Goal: Task Accomplishment & Management: Use online tool/utility

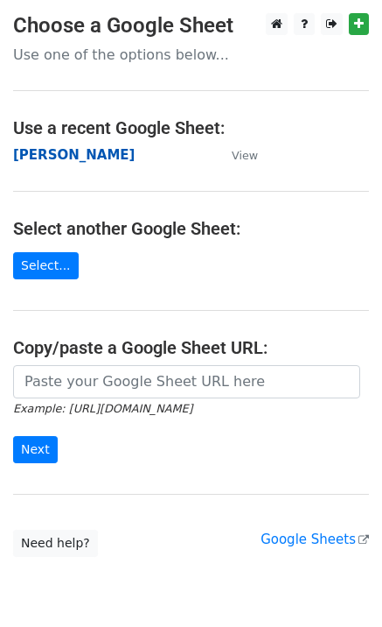
click at [65, 158] on strong "Maria Becerra" at bounding box center [74, 155] width 122 height 16
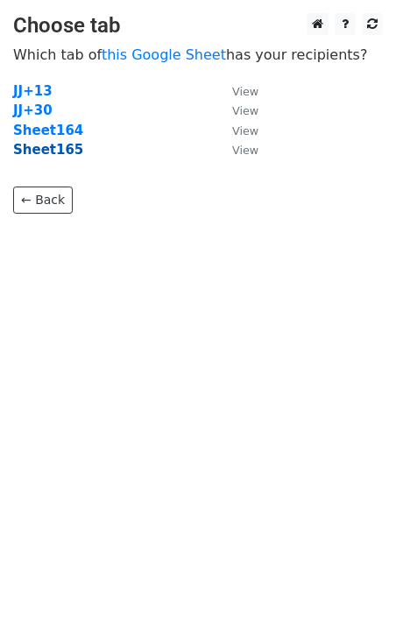
click at [59, 153] on strong "Sheet165" at bounding box center [48, 150] width 70 height 16
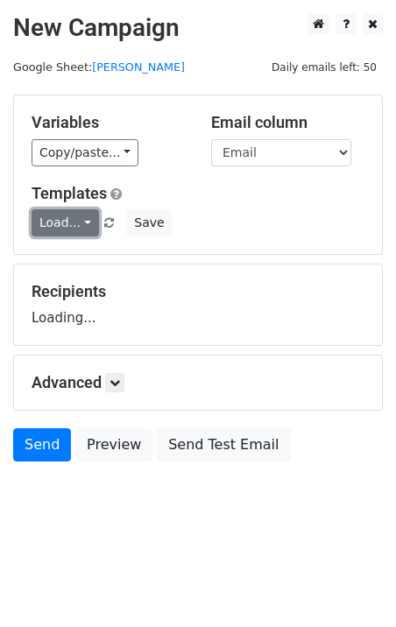
click at [77, 228] on link "Load..." at bounding box center [65, 222] width 67 height 27
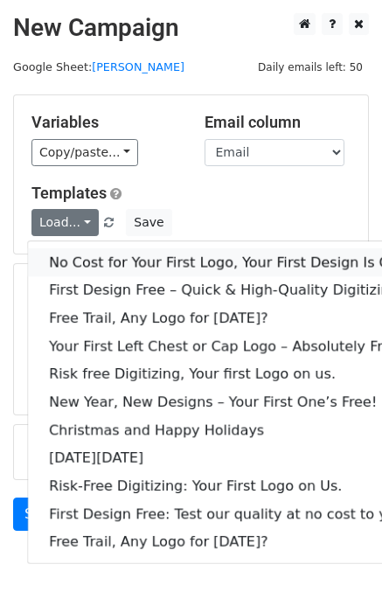
click at [123, 261] on link "No Cost for Your First Logo, Your First Design Is On Us!" at bounding box center [238, 263] width 420 height 28
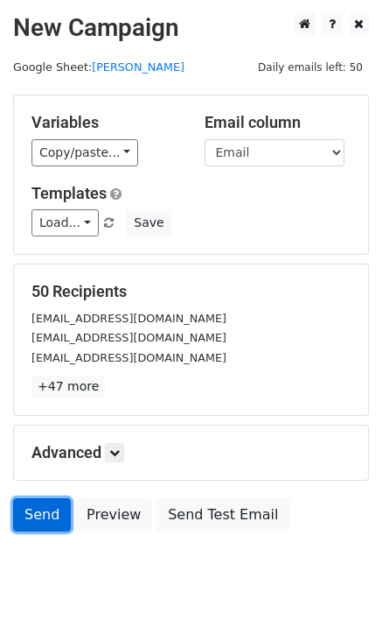
click at [43, 515] on link "Send" at bounding box center [42, 514] width 58 height 33
